Goal: Book appointment/travel/reservation

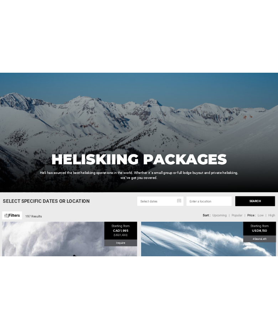
scroll to position [77, 0]
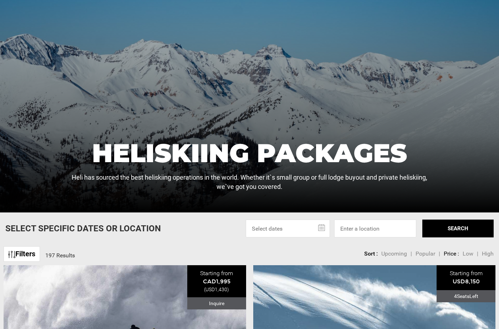
click at [33, 251] on link "Filters" at bounding box center [22, 254] width 36 height 15
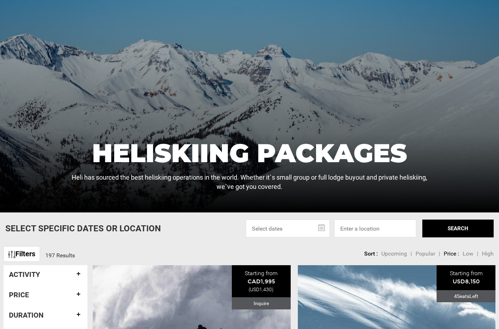
click at [33, 251] on link "Filters" at bounding box center [22, 254] width 36 height 15
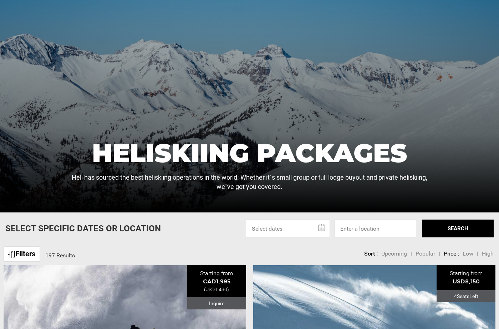
click at [33, 251] on link "Filters" at bounding box center [22, 254] width 36 height 15
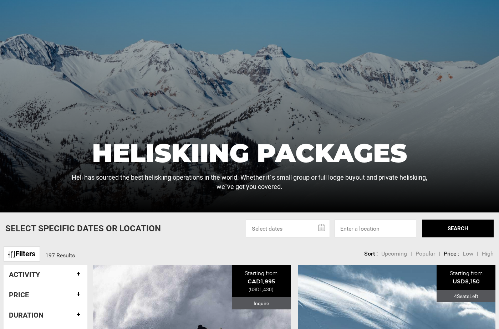
click at [33, 251] on link "Filters" at bounding box center [22, 254] width 36 height 15
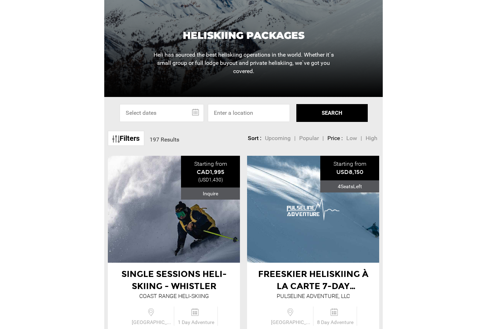
scroll to position [128, 0]
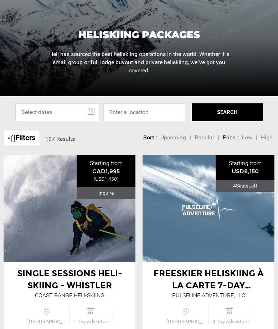
click at [35, 142] on link "Filters" at bounding box center [22, 137] width 36 height 15
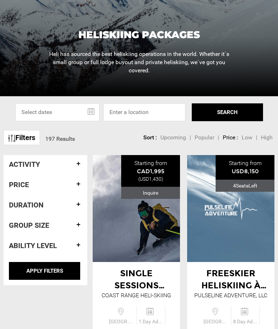
click at [35, 142] on link "Filters" at bounding box center [22, 137] width 36 height 15
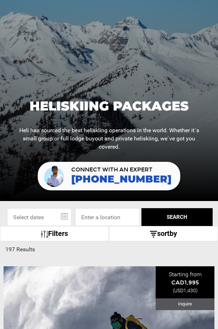
click at [77, 237] on link "Filters" at bounding box center [54, 233] width 109 height 15
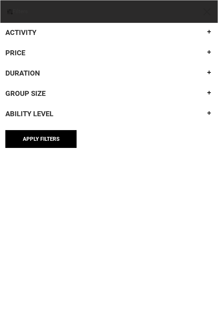
click at [208, 12] on img at bounding box center [207, 11] width 7 height 7
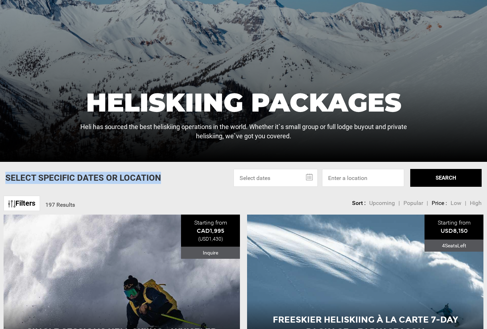
drag, startPoint x: 159, startPoint y: 179, endPoint x: 5, endPoint y: 178, distance: 154.1
click at [5, 178] on div "Select Specific Dates Or Location Oct 2025 Su Mo Tu We Th Fr Sa 28 29 30 1 2 3 …" at bounding box center [243, 178] width 487 height 18
copy p "Select Specific Dates Or Location"
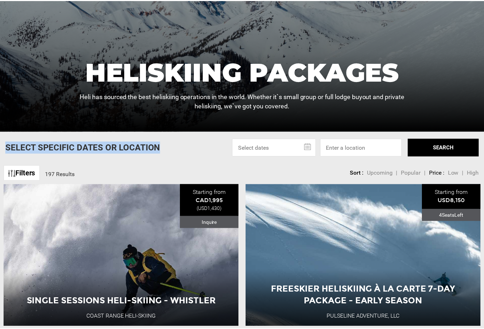
scroll to position [159, 0]
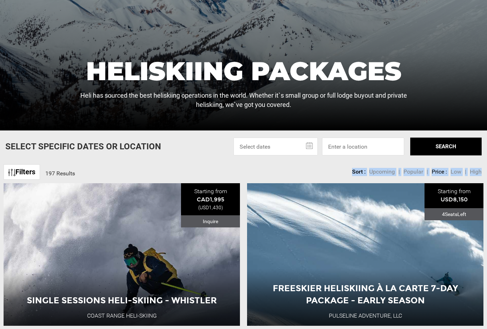
drag, startPoint x: 351, startPoint y: 171, endPoint x: 481, endPoint y: 174, distance: 129.9
click at [481, 174] on ul "Sort : Upcoming | Popular | Price : Low | High" at bounding box center [416, 172] width 129 height 8
copy ul "Sort : Upcoming | Popular | Price : Low | High"
click at [195, 143] on div "Select Specific Dates Or Location Oct 2025 Su Mo Tu We Th Fr Sa 28 29 30 1 2 3 …" at bounding box center [243, 147] width 487 height 18
click at [39, 176] on link "Filters" at bounding box center [22, 171] width 36 height 15
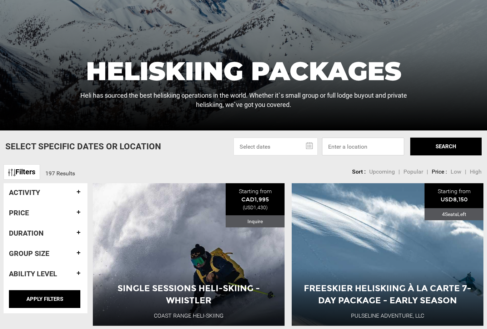
click at [352, 143] on input at bounding box center [363, 147] width 82 height 18
click at [264, 147] on input "text" at bounding box center [275, 147] width 84 height 18
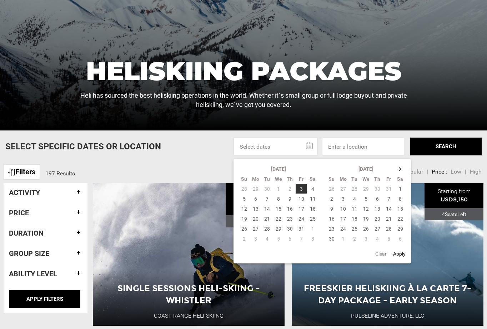
click at [204, 154] on div "Select Specific Dates Or Location Oct 2025 Su Mo Tu We Th Fr Sa 28 29 30 1 2 3 …" at bounding box center [243, 147] width 487 height 18
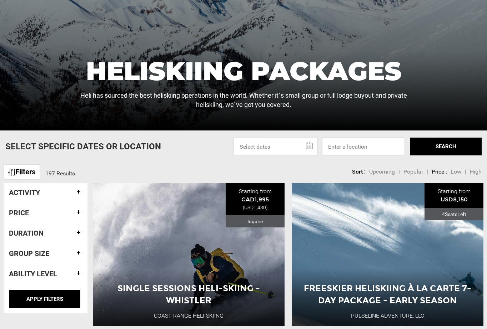
click at [359, 148] on input at bounding box center [363, 147] width 82 height 18
click at [255, 147] on input "text" at bounding box center [275, 147] width 84 height 18
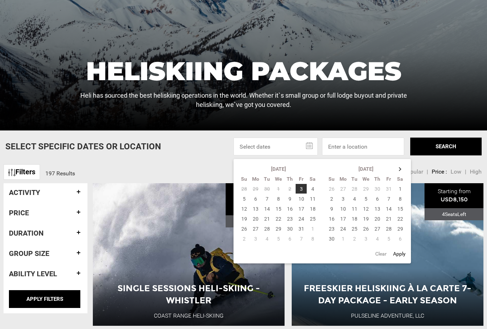
click at [204, 146] on div "Select Specific Dates Or Location Oct 2025 Su Mo Tu We Th Fr Sa 28 29 30 1 2 3 …" at bounding box center [243, 147] width 487 height 18
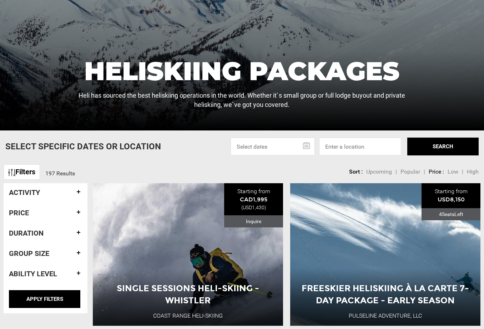
click at [383, 172] on span "Upcoming" at bounding box center [379, 171] width 26 height 7
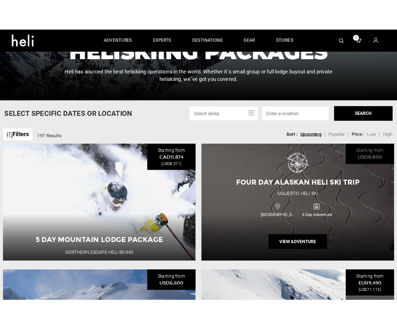
scroll to position [202, 0]
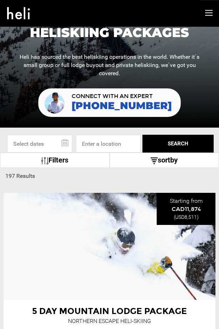
click at [159, 159] on link "sortby" at bounding box center [165, 160] width 110 height 15
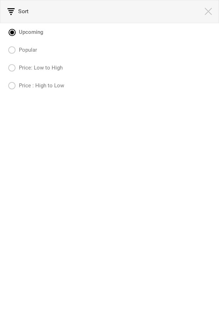
click at [24, 51] on label "Popular" at bounding box center [22, 50] width 29 height 9
click at [9, 51] on input "Popular" at bounding box center [6, 49] width 5 height 18
radio input "true"
click at [14, 32] on label "Upcoming" at bounding box center [25, 32] width 35 height 9
click at [9, 32] on input "Upcoming" at bounding box center [6, 31] width 5 height 18
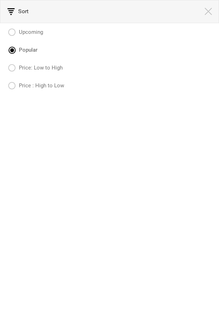
radio input "true"
click at [202, 17] on span at bounding box center [208, 11] width 21 height 22
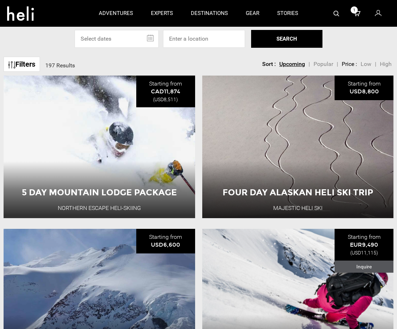
click at [363, 63] on span "Low" at bounding box center [366, 64] width 11 height 7
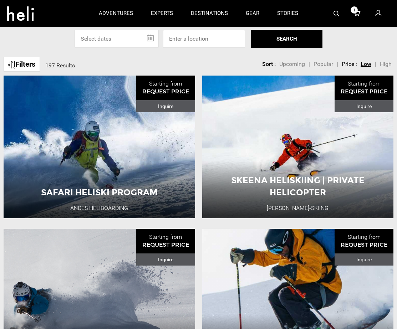
click at [287, 64] on span "Upcoming" at bounding box center [292, 64] width 26 height 7
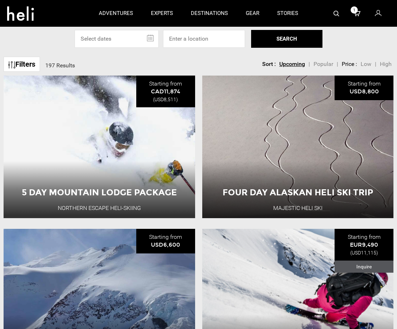
click at [321, 65] on span "Popular" at bounding box center [324, 64] width 20 height 7
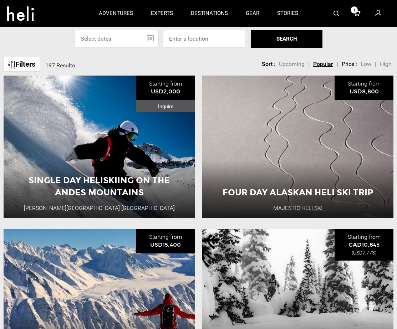
click at [298, 63] on span "Upcoming" at bounding box center [292, 64] width 26 height 7
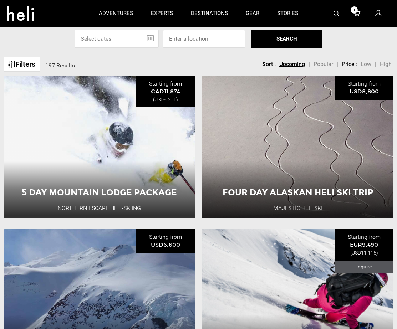
click at [366, 64] on span "Low" at bounding box center [366, 64] width 11 height 7
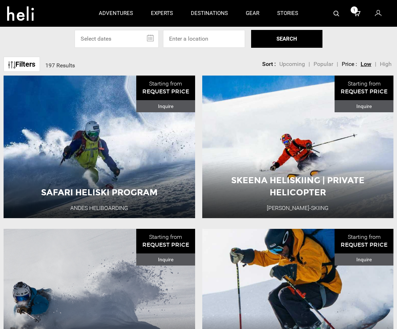
click at [384, 65] on span "High" at bounding box center [386, 64] width 12 height 7
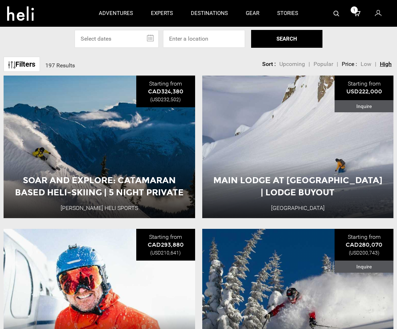
click at [367, 63] on span "Low" at bounding box center [366, 64] width 11 height 7
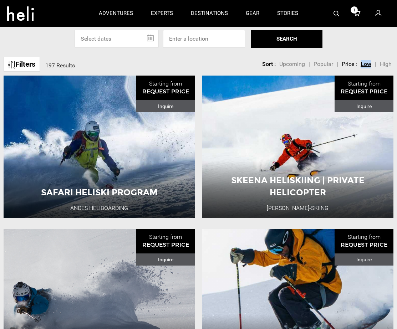
click at [36, 65] on link "Filters" at bounding box center [22, 64] width 36 height 15
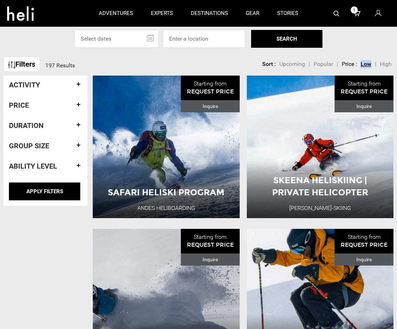
click at [36, 65] on link "Filters" at bounding box center [22, 64] width 36 height 15
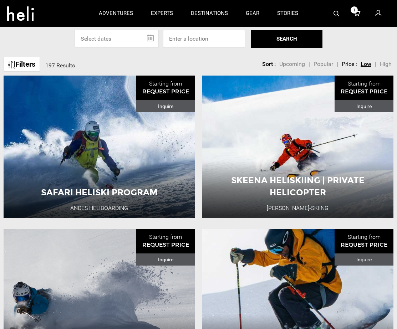
click at [122, 61] on div "Filters 197 Results sortby Sort Upcoming Popular Price: Low to High Price : Hig…" at bounding box center [198, 60] width 397 height 15
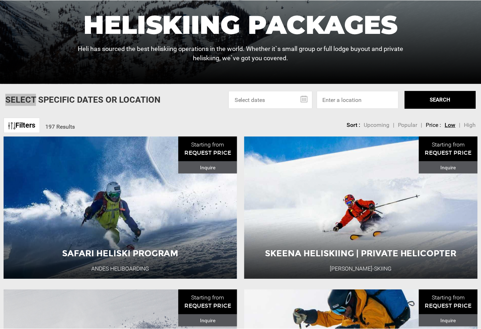
scroll to position [213, 0]
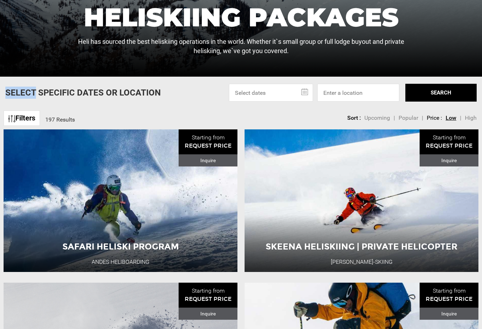
click at [30, 117] on link "Filters" at bounding box center [22, 118] width 36 height 15
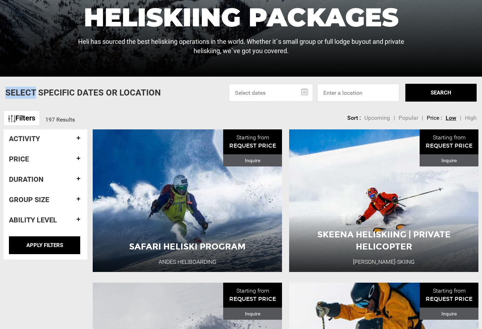
click at [30, 117] on link "Filters" at bounding box center [22, 118] width 36 height 15
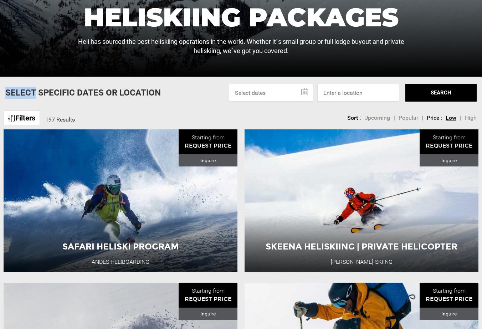
click at [30, 117] on link "Filters" at bounding box center [22, 118] width 36 height 15
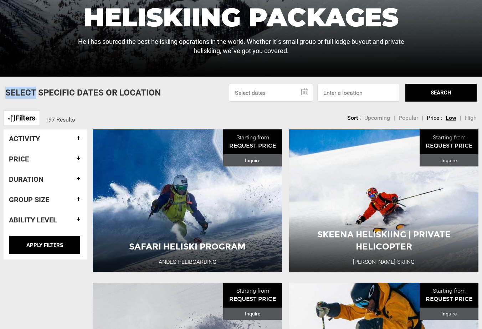
click at [30, 117] on link "Filters" at bounding box center [22, 118] width 36 height 15
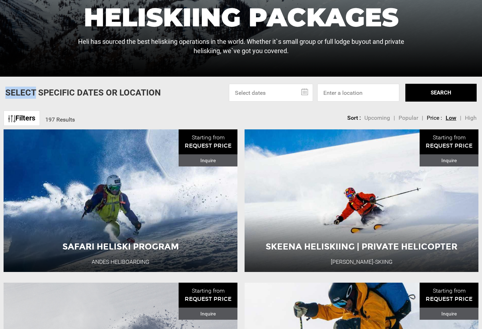
click at [30, 117] on link "Filters" at bounding box center [22, 118] width 36 height 15
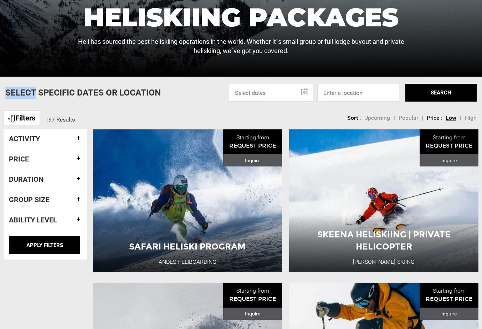
click at [30, 117] on link "Filters" at bounding box center [22, 118] width 36 height 15
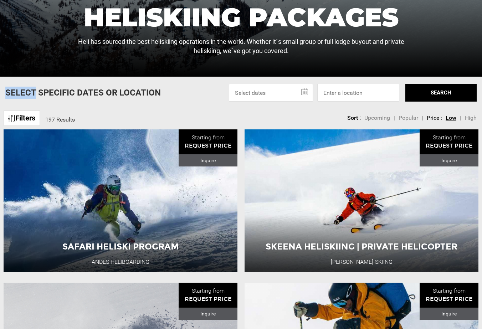
click at [30, 117] on link "Filters" at bounding box center [22, 118] width 36 height 15
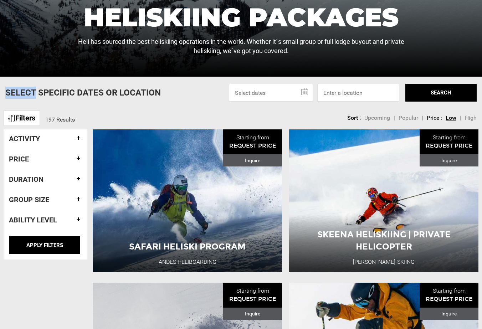
click at [30, 117] on link "Filters" at bounding box center [22, 118] width 36 height 15
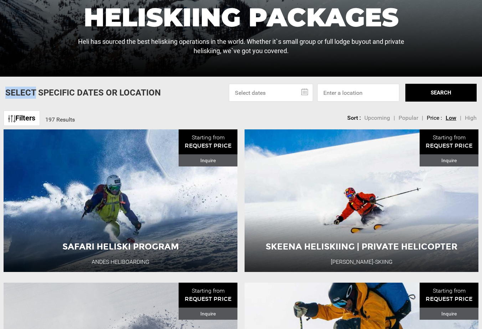
click at [30, 117] on link "Filters" at bounding box center [22, 118] width 36 height 15
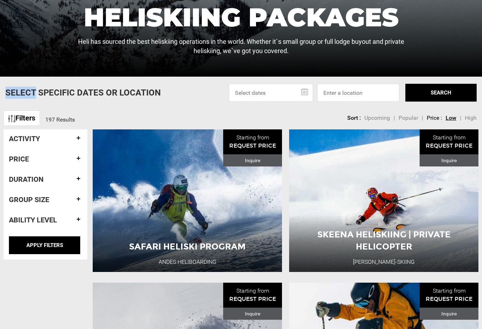
click at [30, 117] on link "Filters" at bounding box center [22, 118] width 36 height 15
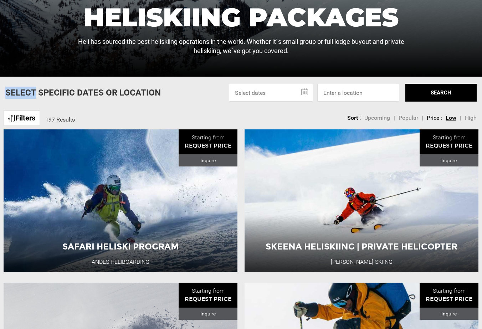
click at [30, 117] on link "Filters" at bounding box center [22, 118] width 36 height 15
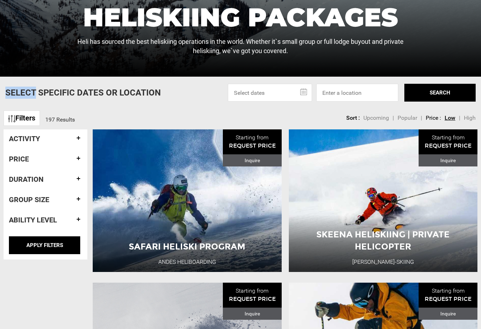
click at [35, 119] on link "Filters" at bounding box center [22, 118] width 36 height 15
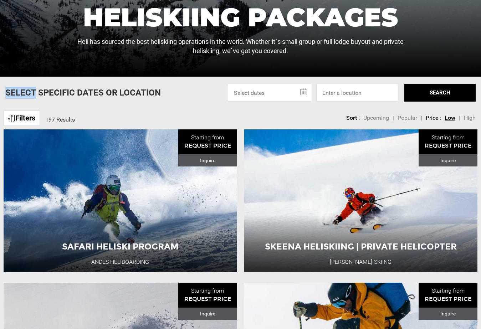
click at [35, 119] on link "Filters" at bounding box center [22, 118] width 36 height 15
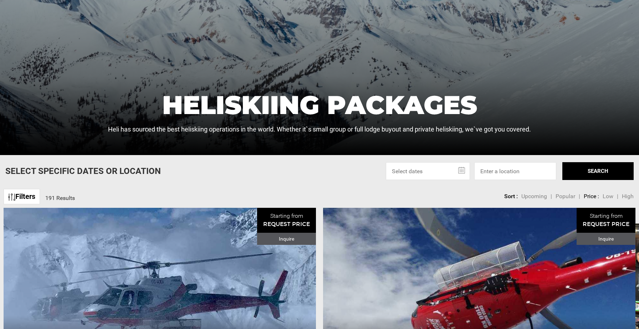
scroll to position [136, 0]
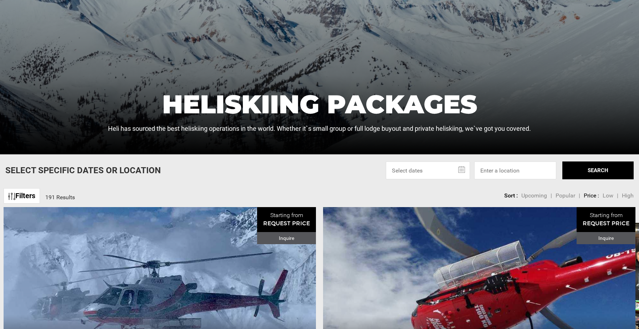
click at [30, 199] on link "Filters" at bounding box center [22, 195] width 36 height 15
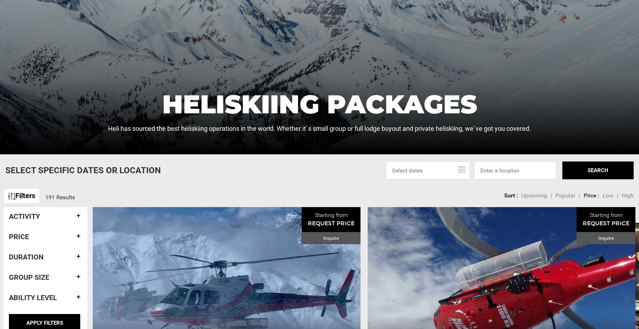
click at [34, 198] on link "Filters" at bounding box center [22, 195] width 36 height 15
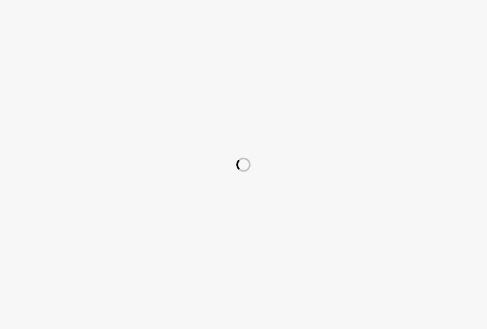
click at [222, 132] on div at bounding box center [243, 164] width 487 height 329
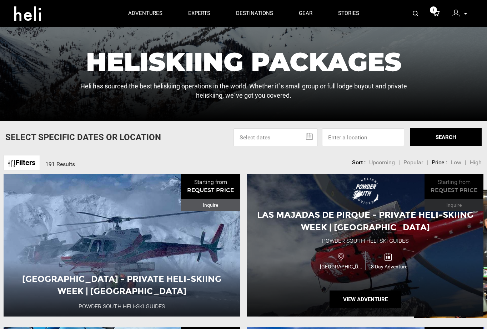
scroll to position [163, 0]
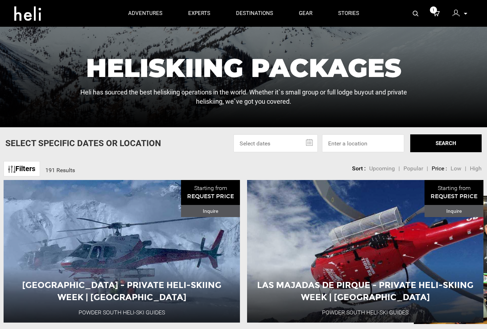
click at [34, 168] on link "Filters" at bounding box center [22, 168] width 36 height 15
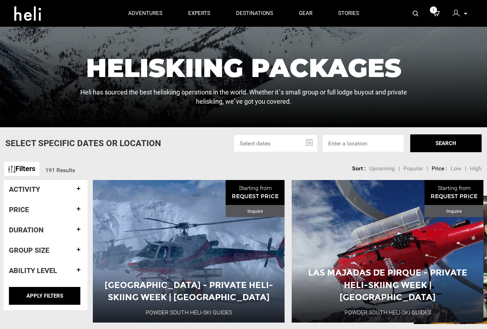
click at [34, 168] on link "Filters" at bounding box center [22, 168] width 36 height 15
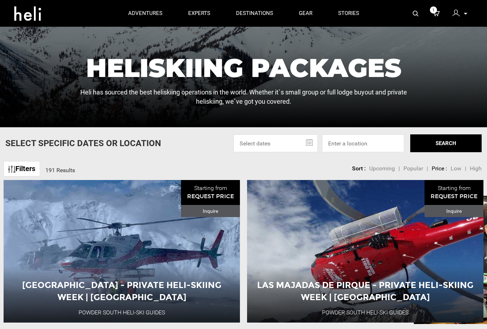
click at [34, 168] on link "Filters" at bounding box center [22, 168] width 36 height 15
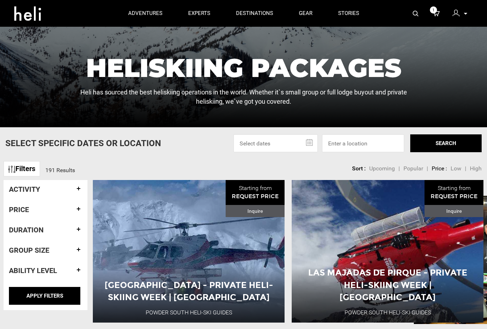
click at [34, 168] on link "Filters" at bounding box center [22, 168] width 36 height 15
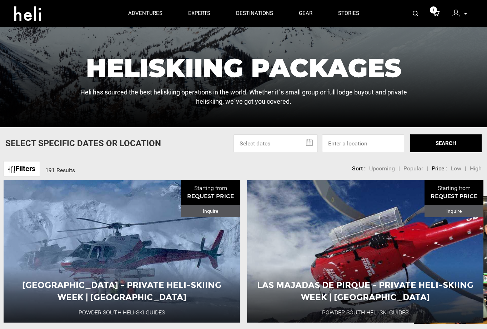
click at [30, 168] on link "Filters" at bounding box center [22, 168] width 36 height 15
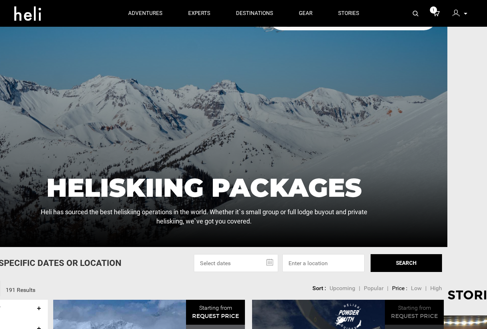
scroll to position [43, 0]
